Goal: Information Seeking & Learning: Learn about a topic

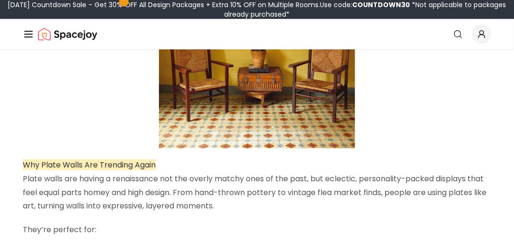
scroll to position [313, 0]
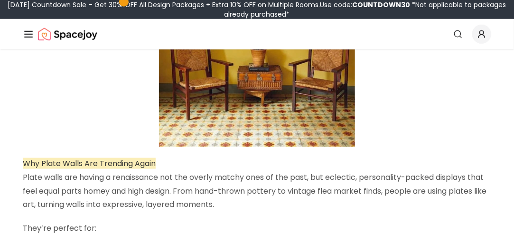
click at [136, 207] on p "Plate walls are having a renaissance not the overly matchy ones of the past, bu…" at bounding box center [257, 191] width 469 height 41
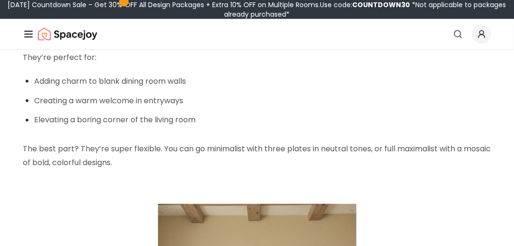
scroll to position [484, 0]
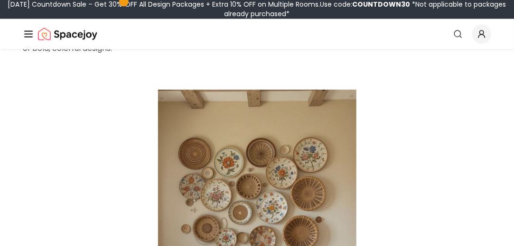
click at [136, 207] on p at bounding box center [257, 235] width 469 height 290
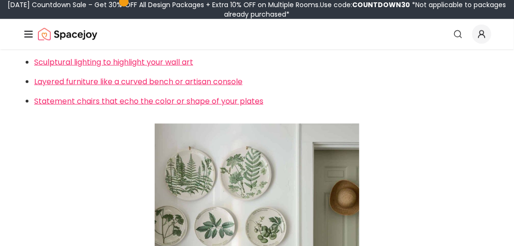
scroll to position [1605, 0]
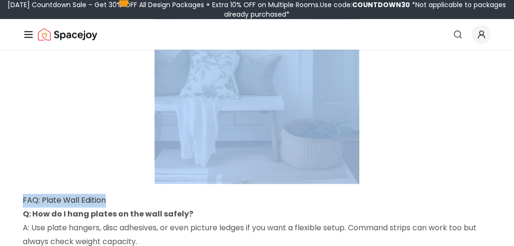
drag, startPoint x: 141, startPoint y: 192, endPoint x: 142, endPoint y: 200, distance: 7.7
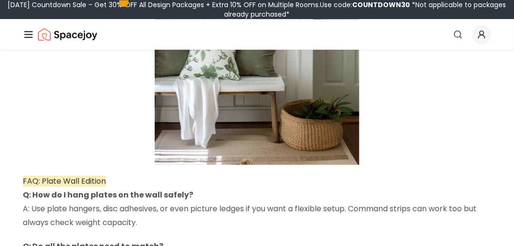
click at [141, 202] on p "Q: How do I hang plates on the wall safely? A: Use plate hangers, disc adhesive…" at bounding box center [257, 208] width 469 height 41
drag, startPoint x: 141, startPoint y: 202, endPoint x: 138, endPoint y: 211, distance: 9.3
click at [141, 201] on p "Q: How do I hang plates on the wall safely? A: Use plate hangers, disc adhesive…" at bounding box center [257, 208] width 469 height 41
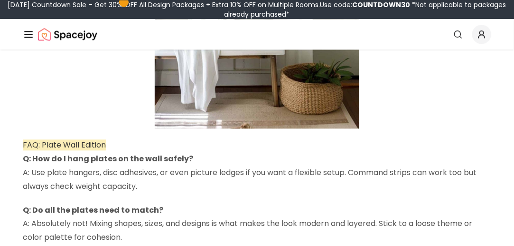
scroll to position [1890, 0]
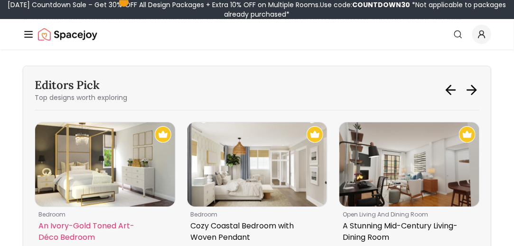
scroll to position [2213, 0]
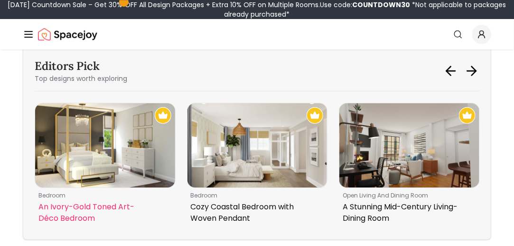
click at [141, 205] on p "An Ivory-Gold Toned Art-Déco Bedroom" at bounding box center [103, 212] width 130 height 23
